Goal: Transaction & Acquisition: Download file/media

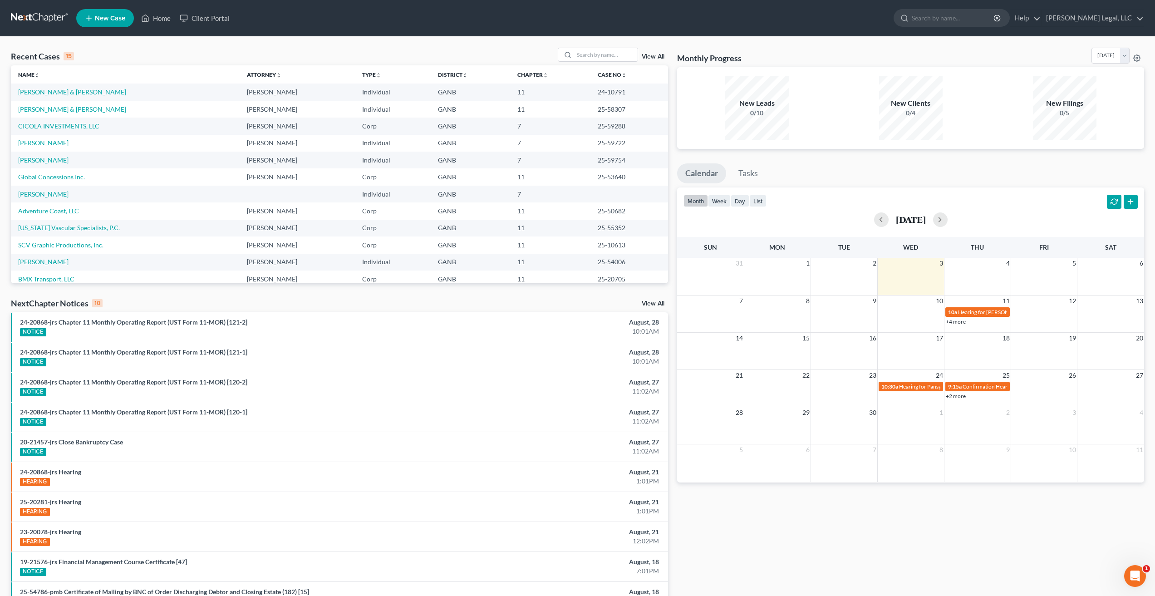
click at [60, 207] on link "Adventure Coast, LLC" at bounding box center [48, 211] width 61 height 8
select select "6"
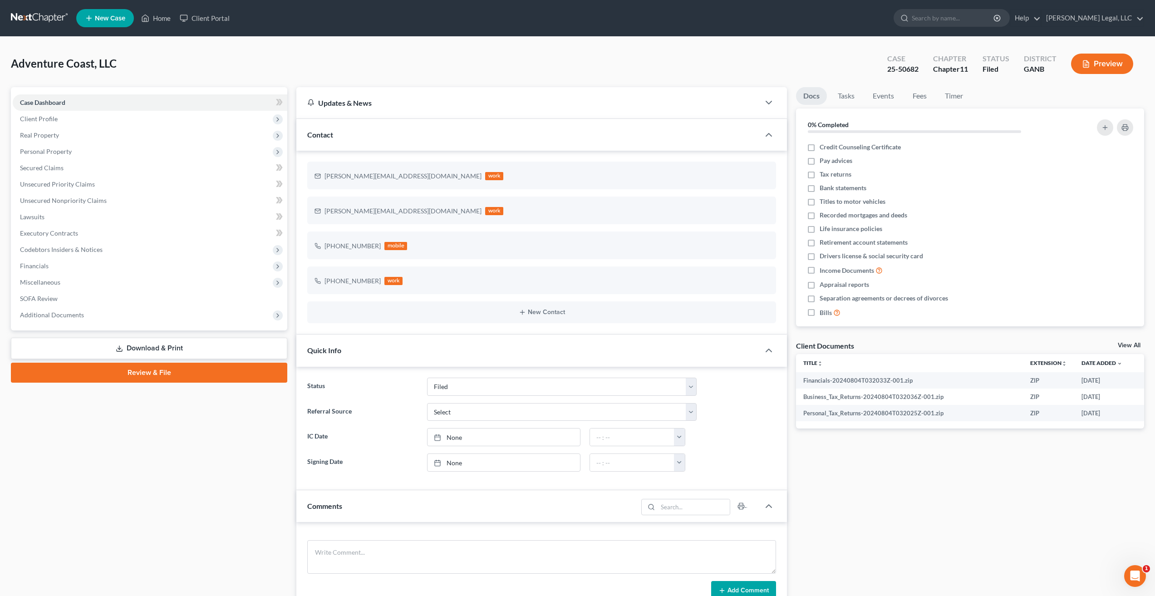
click at [168, 350] on link "Download & Print" at bounding box center [149, 348] width 276 height 21
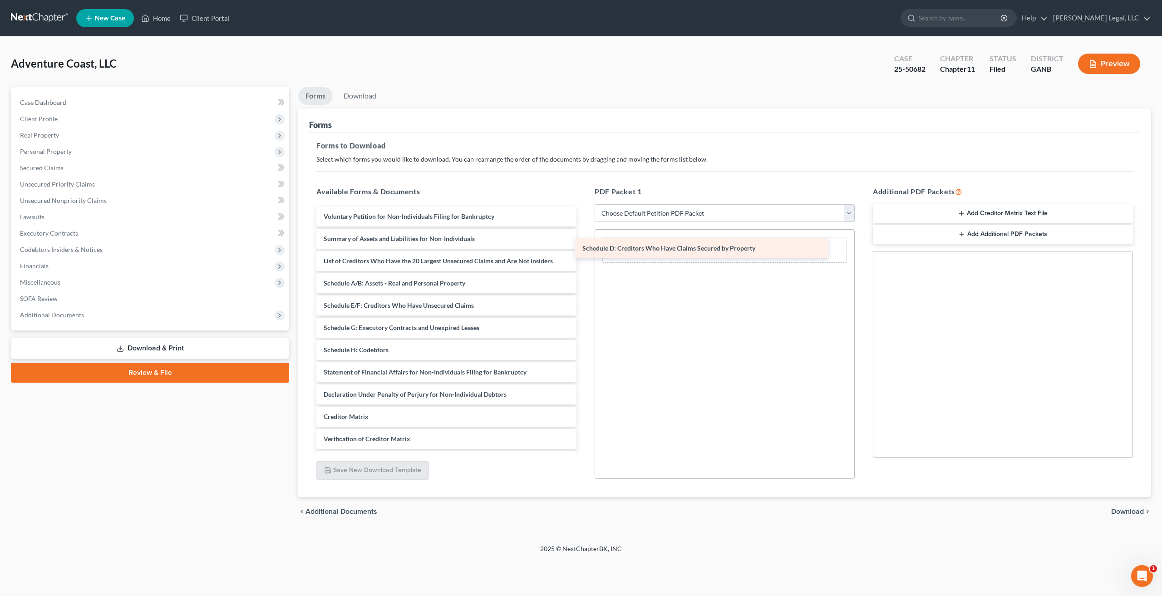
drag, startPoint x: 410, startPoint y: 306, endPoint x: 669, endPoint y: 248, distance: 265.0
click at [584, 248] on div "Schedule D: Creditors Who Have Claims Secured by Property Voluntary Petition fo…" at bounding box center [446, 350] width 275 height 287
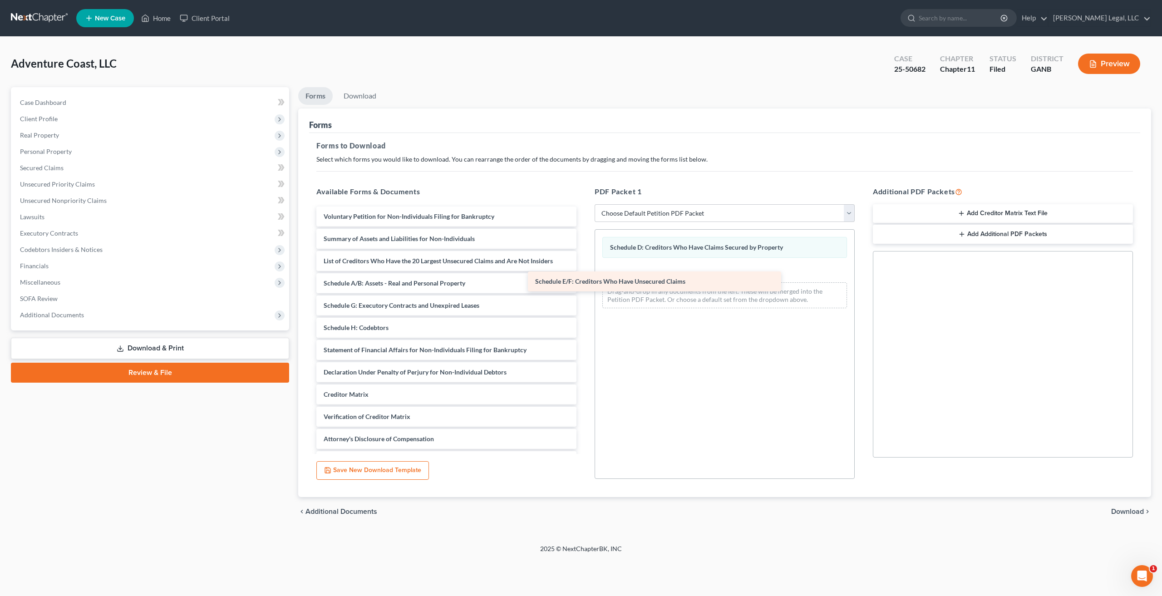
drag, startPoint x: 446, startPoint y: 309, endPoint x: 680, endPoint y: 286, distance: 234.9
click at [584, 286] on div "Schedule E/F: Creditors Who Have Unsecured Claims Voluntary Petition for Non-In…" at bounding box center [446, 339] width 275 height 265
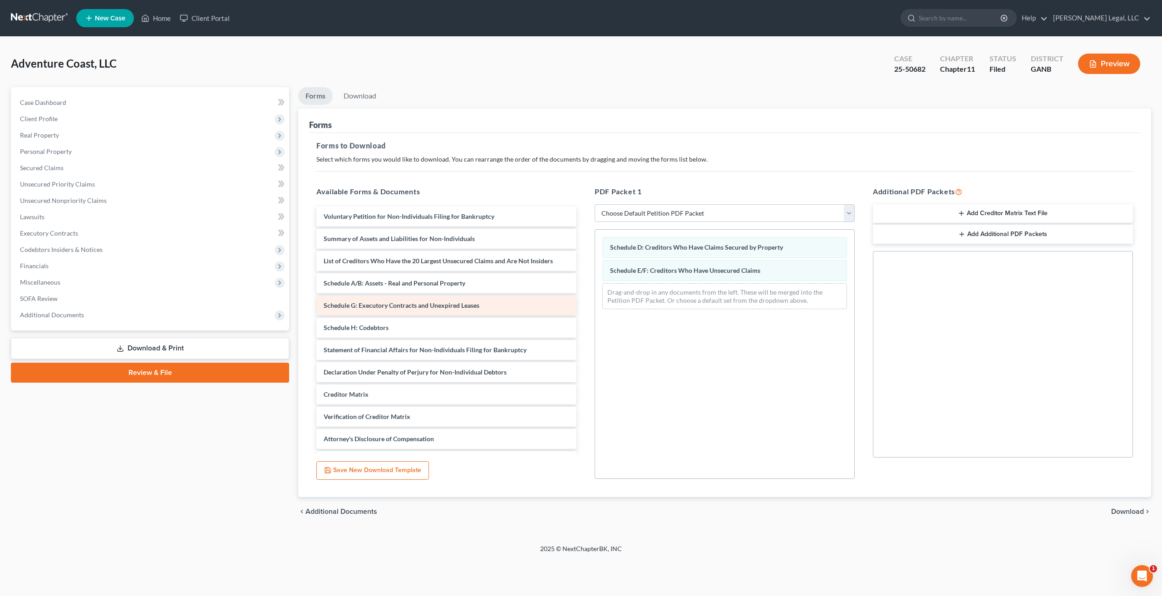
click at [459, 309] on div "Schedule G: Executory Contracts and Unexpired Leases" at bounding box center [446, 306] width 260 height 20
drag, startPoint x: 428, startPoint y: 309, endPoint x: 726, endPoint y: 308, distance: 298.3
click at [584, 308] on div "Schedule G: Executory Contracts and Unexpired Leases Voluntary Petition for Non…" at bounding box center [446, 339] width 275 height 265
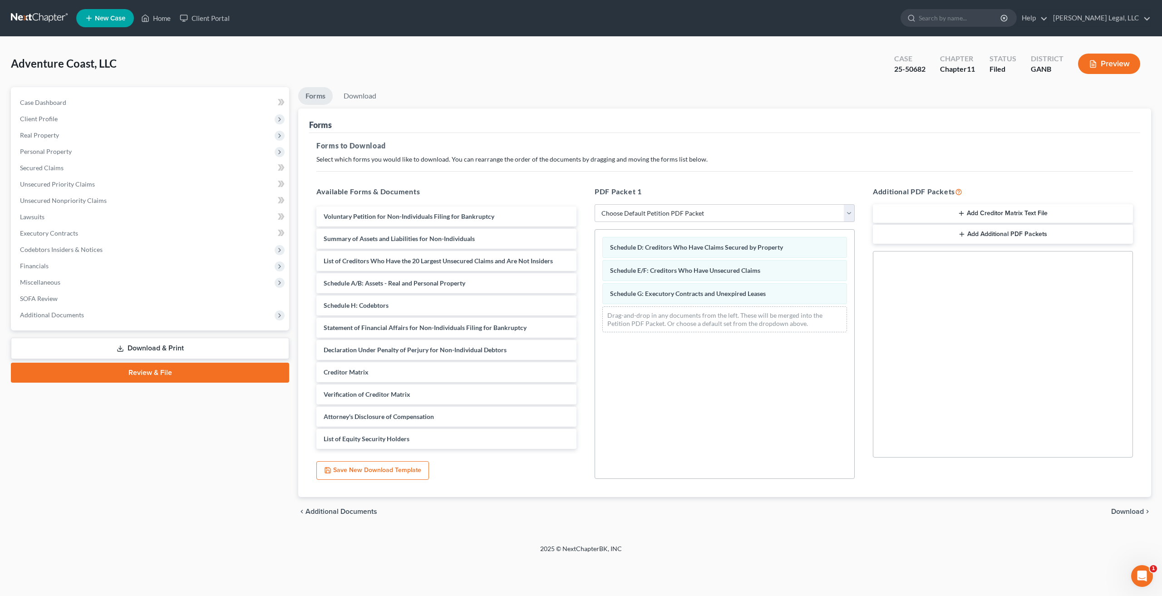
click at [1123, 513] on span "Download" at bounding box center [1127, 511] width 33 height 7
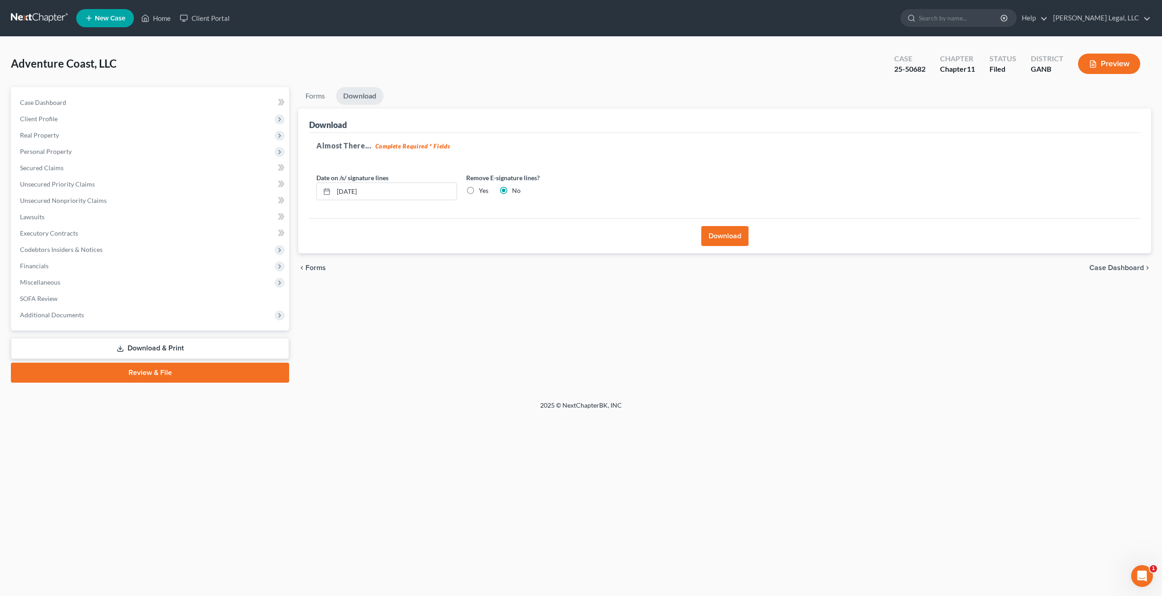
click at [733, 243] on button "Download" at bounding box center [724, 236] width 47 height 20
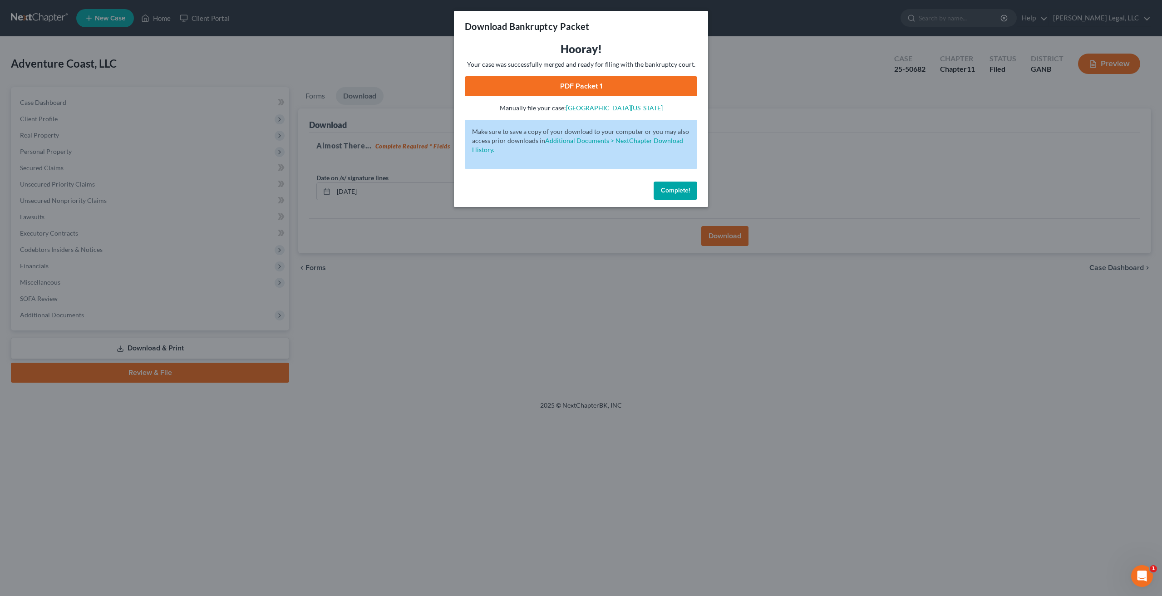
click at [588, 94] on link "PDF Packet 1" at bounding box center [581, 86] width 232 height 20
click at [682, 191] on span "Complete!" at bounding box center [675, 191] width 29 height 8
